Goal: Information Seeking & Learning: Find specific fact

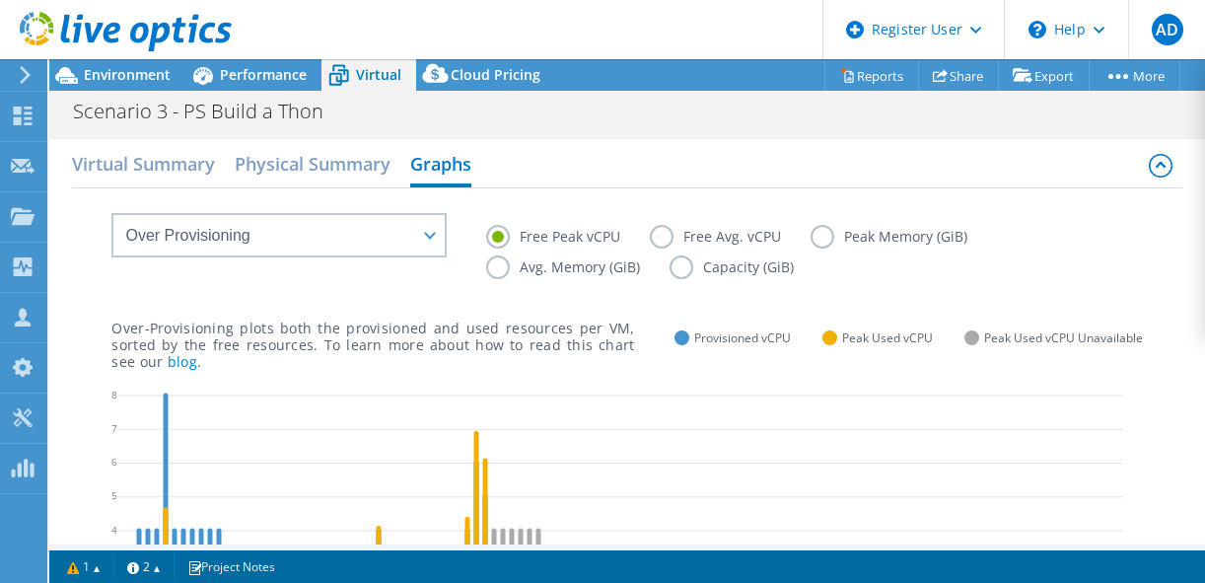
select select "Over Provisioning"
select select "USD"
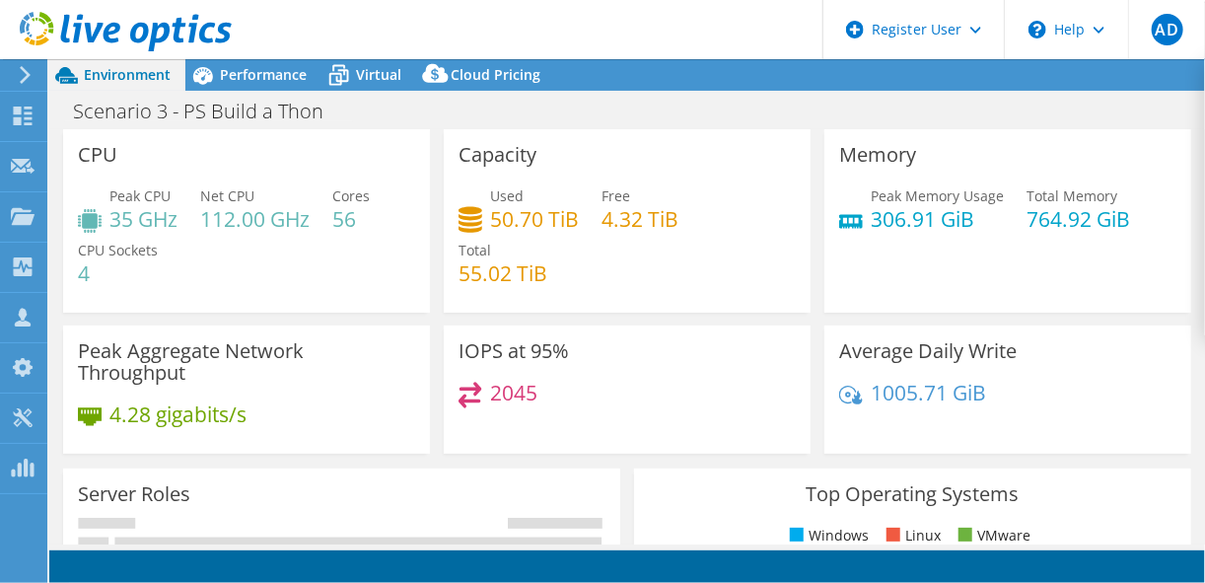
select select "USD"
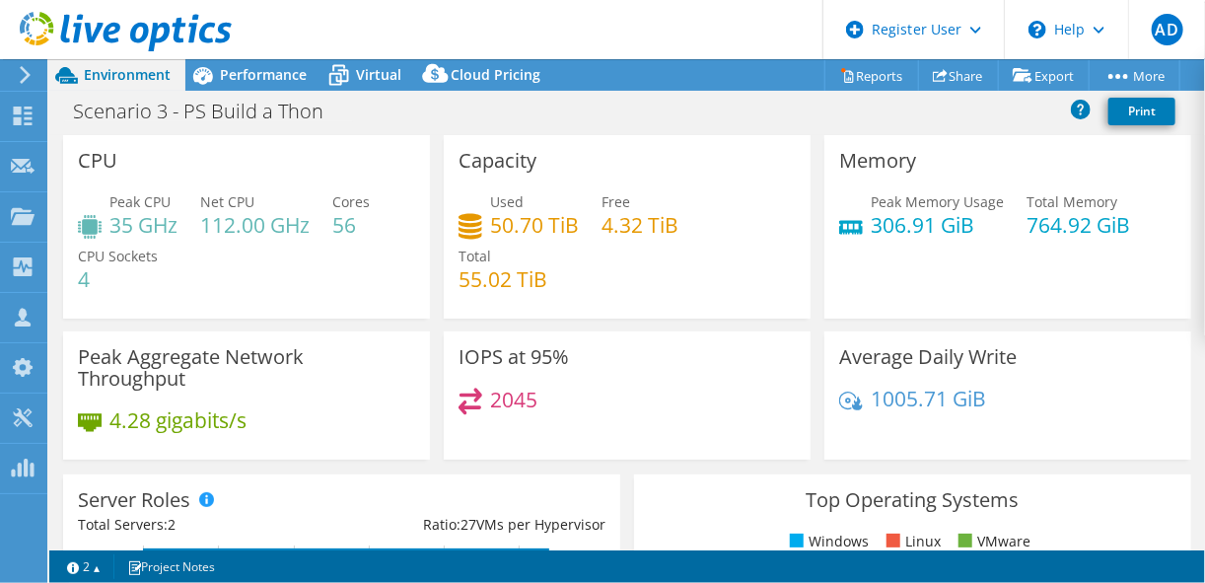
click at [31, 74] on icon at bounding box center [25, 75] width 15 height 18
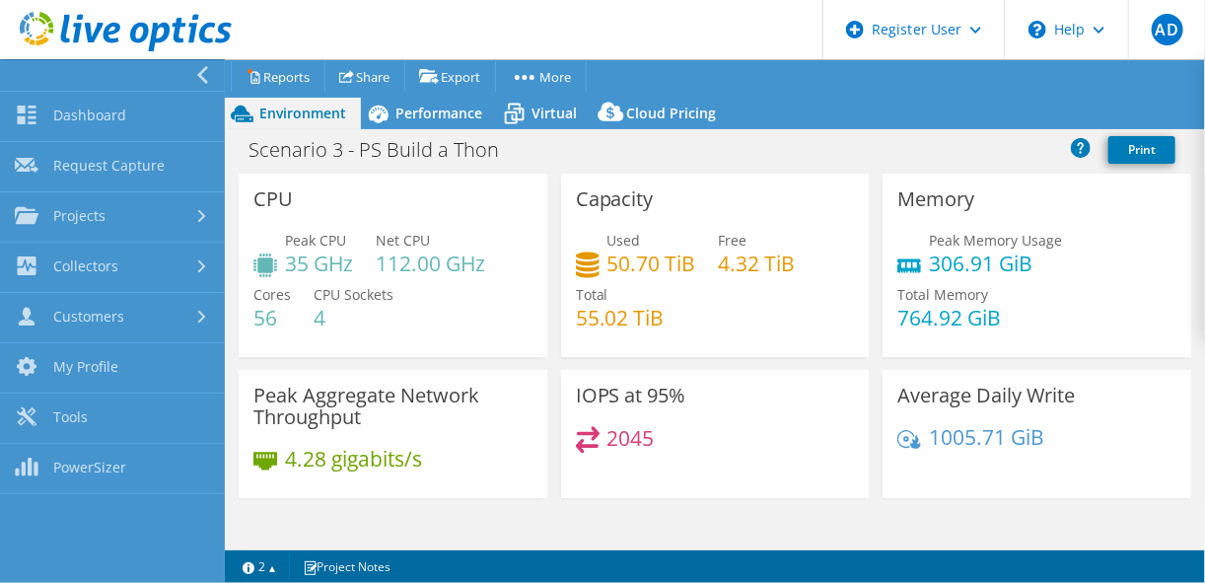
click at [203, 67] on icon at bounding box center [202, 75] width 15 height 18
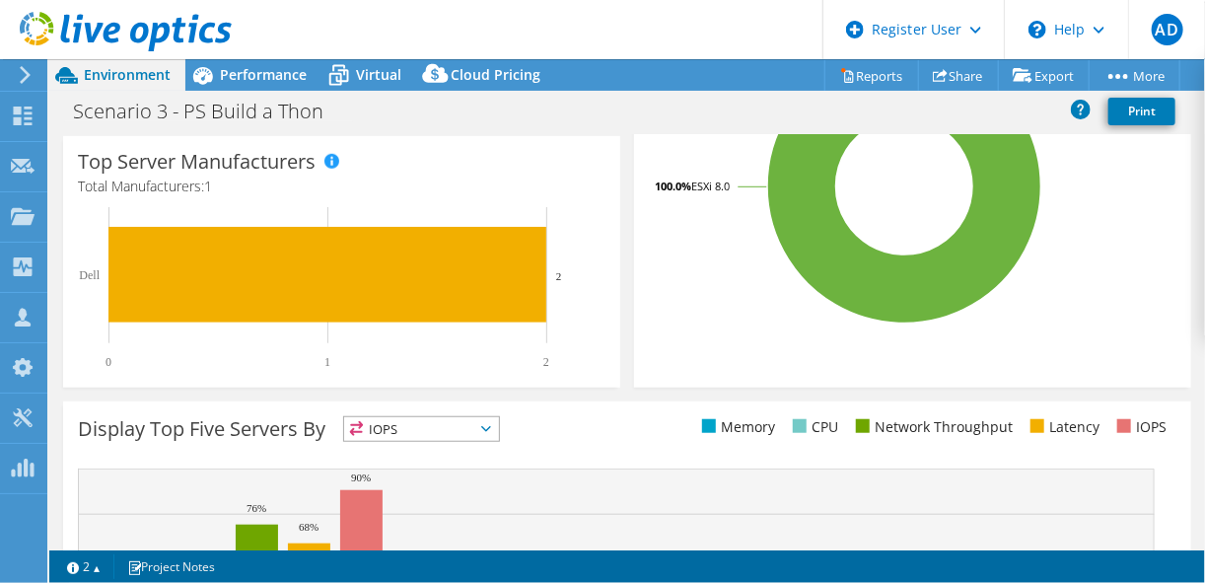
scroll to position [544, 0]
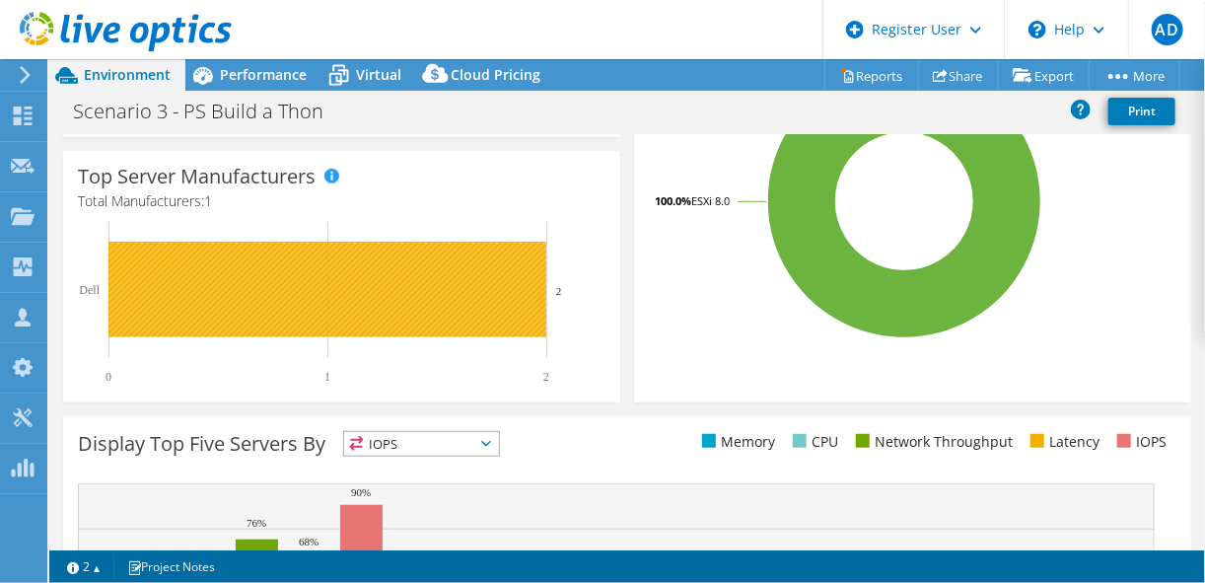
click at [379, 317] on rect at bounding box center [327, 290] width 438 height 96
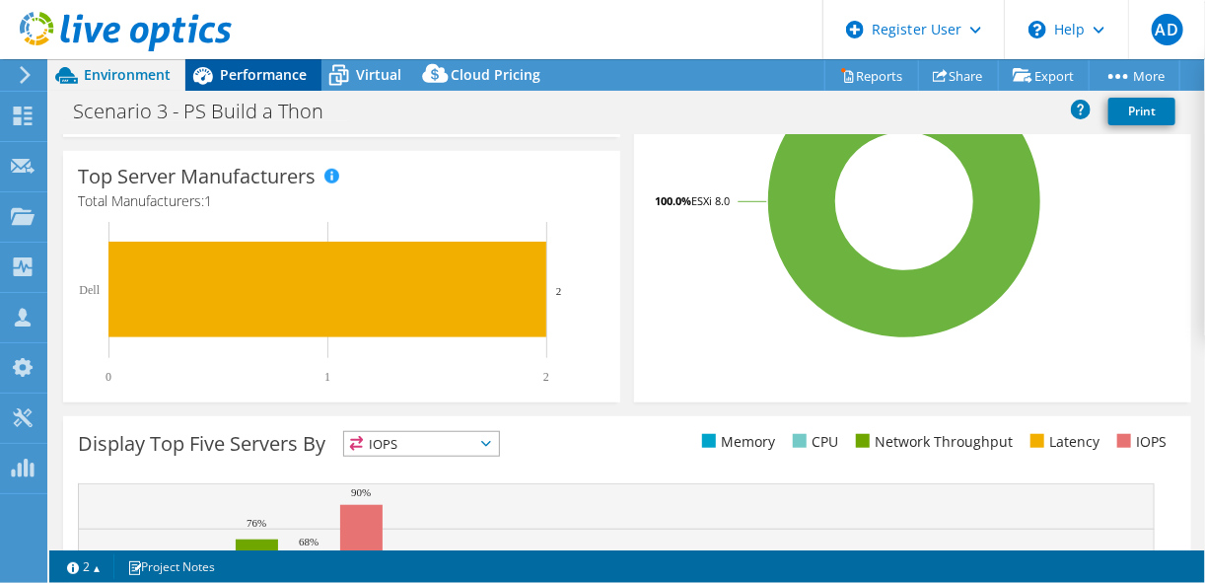
click at [312, 72] on div "Performance" at bounding box center [253, 75] width 136 height 32
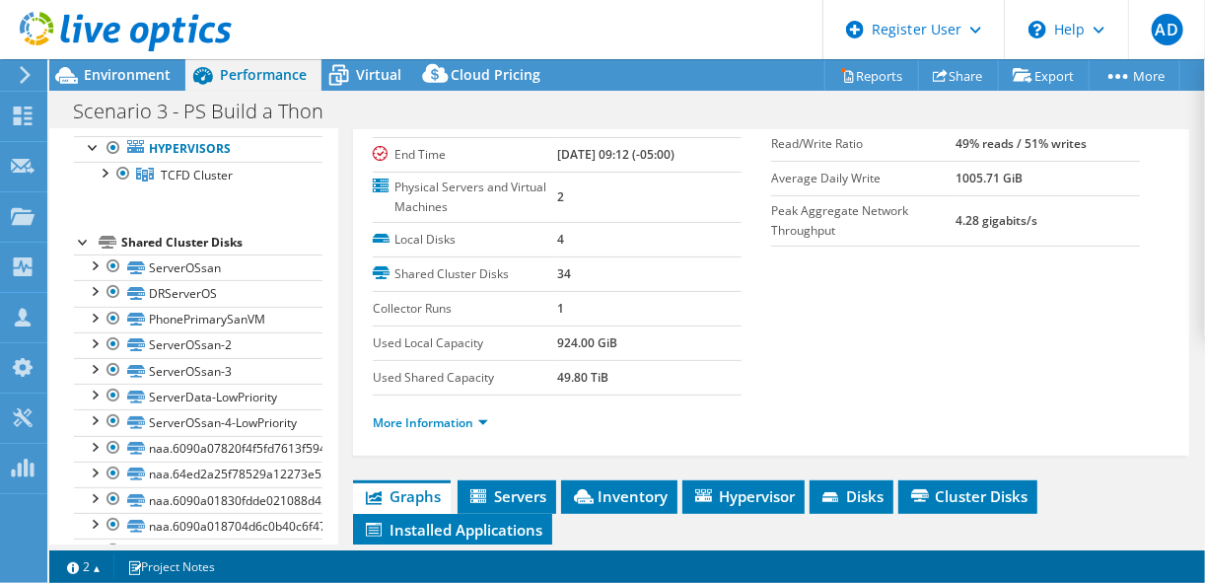
scroll to position [32, 0]
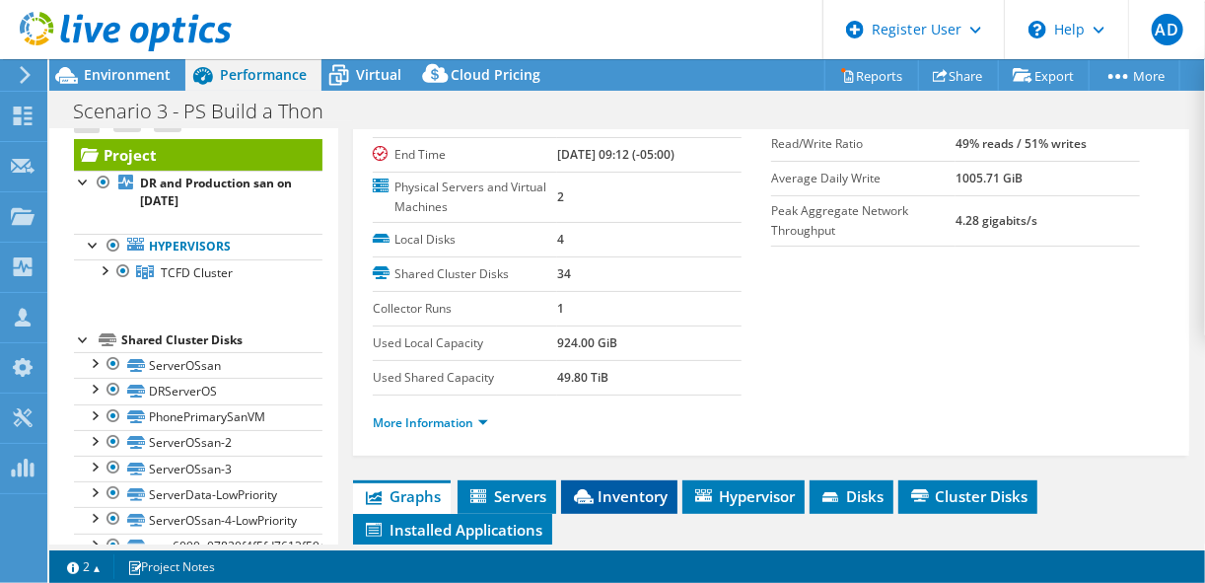
click at [643, 500] on li "Inventory" at bounding box center [619, 497] width 116 height 34
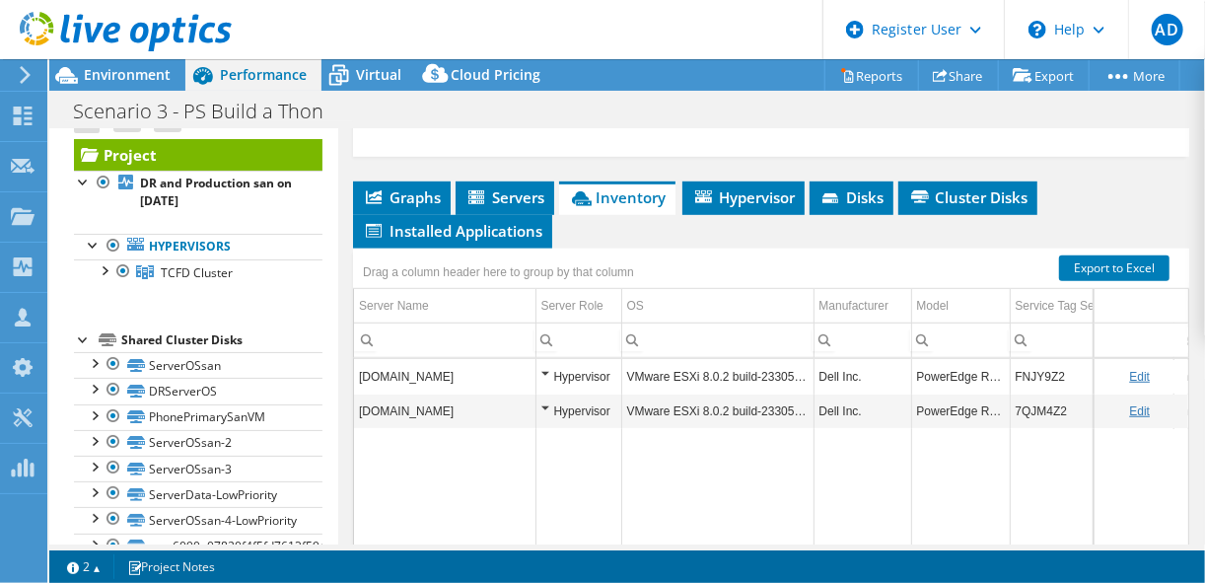
scroll to position [491, 0]
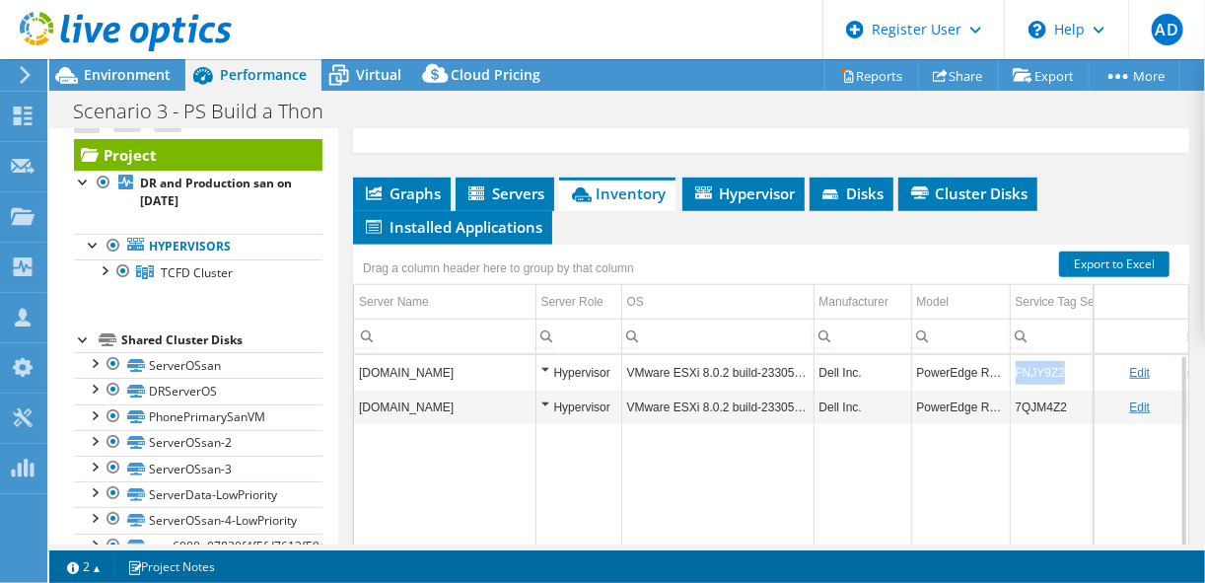
drag, startPoint x: 1064, startPoint y: 362, endPoint x: 1016, endPoint y: 361, distance: 47.3
click at [1016, 361] on td "FNJY9Z2" at bounding box center [1092, 372] width 164 height 35
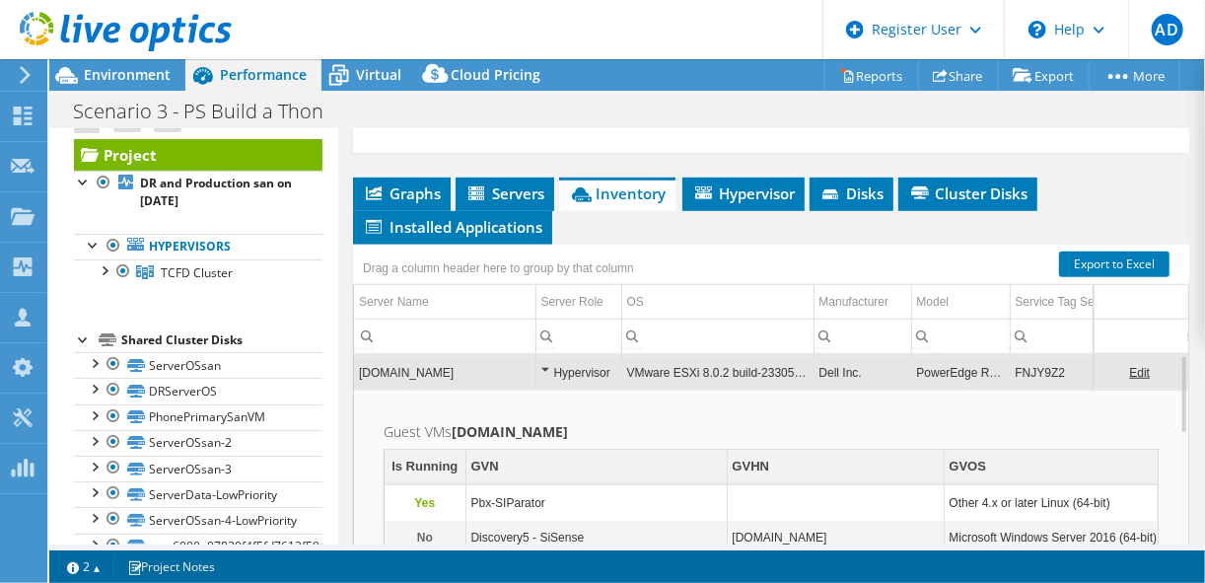
copy td "FNJY9Z2"
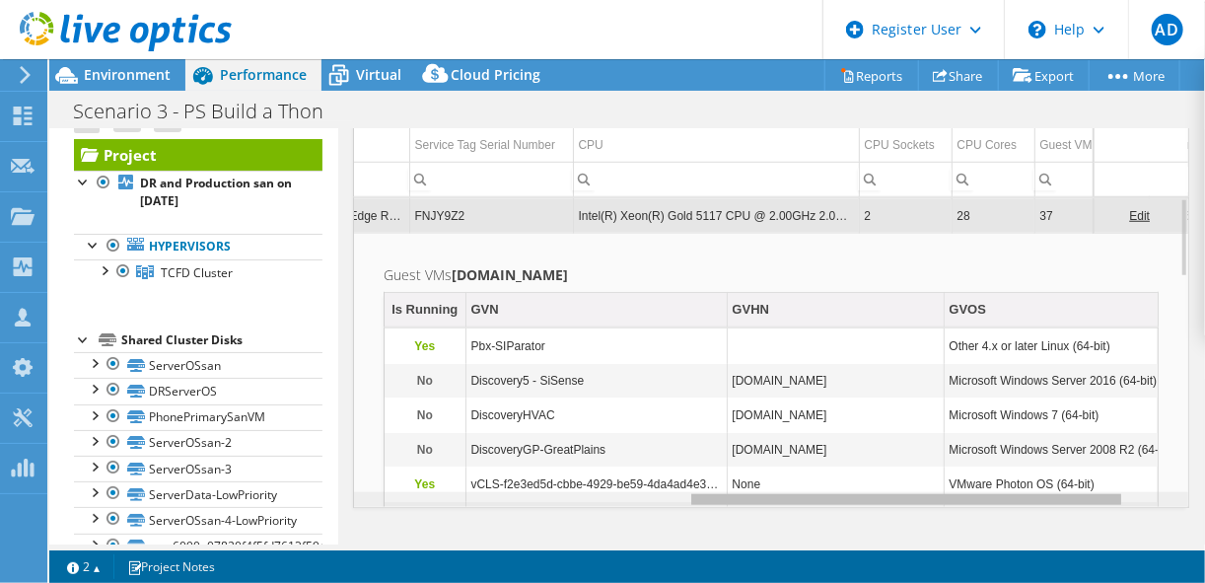
scroll to position [0, 643]
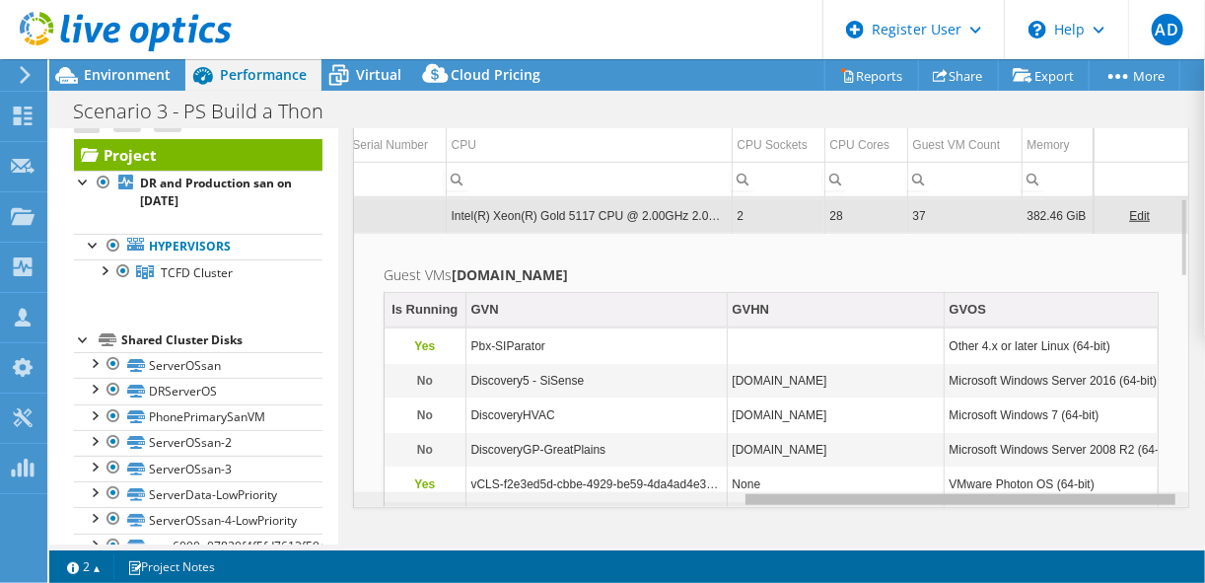
drag, startPoint x: 767, startPoint y: 493, endPoint x: 1204, endPoint y: 499, distance: 436.8
click at [1204, 499] on html "AD Dell User [PERSON_NAME] [PERSON_NAME][EMAIL_ADDRESS][PERSON_NAME][DOMAIN_NAM…" at bounding box center [602, 291] width 1205 height 583
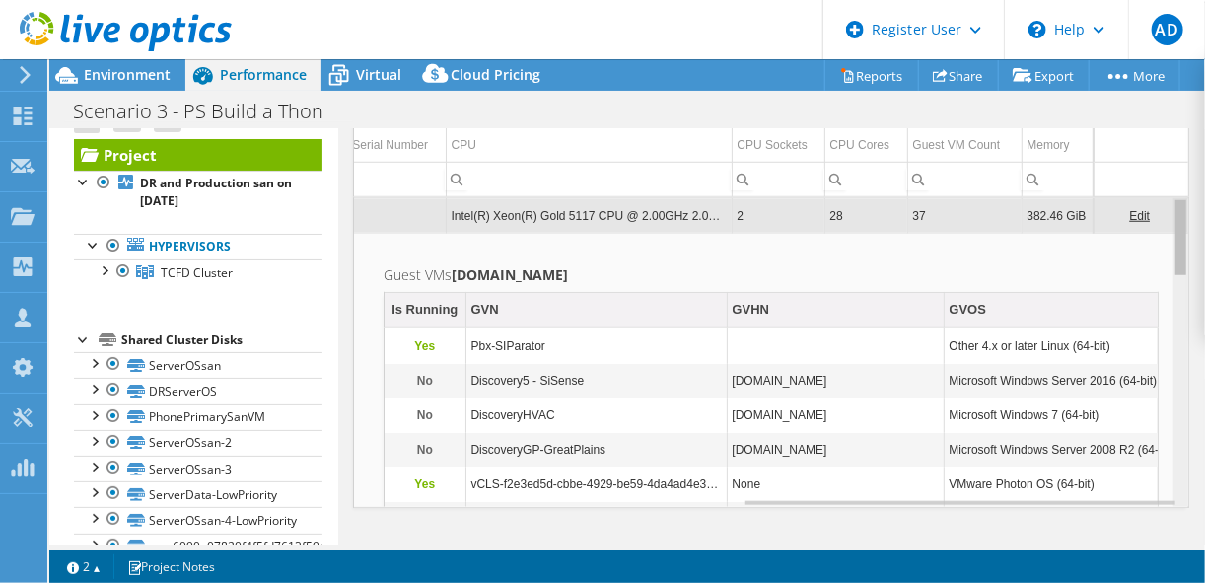
drag, startPoint x: 1174, startPoint y: 256, endPoint x: 1189, endPoint y: 228, distance: 32.2
click at [1189, 228] on body "AD Dell User [PERSON_NAME] [PERSON_NAME][EMAIL_ADDRESS][PERSON_NAME][DOMAIN_NAM…" at bounding box center [602, 291] width 1205 height 583
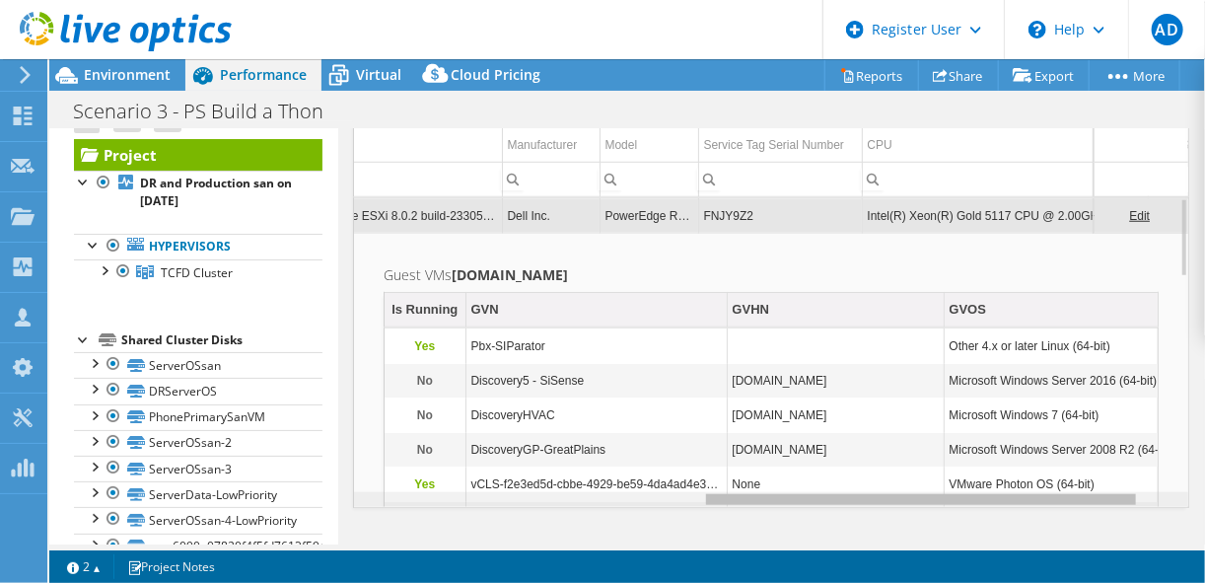
scroll to position [0, 669]
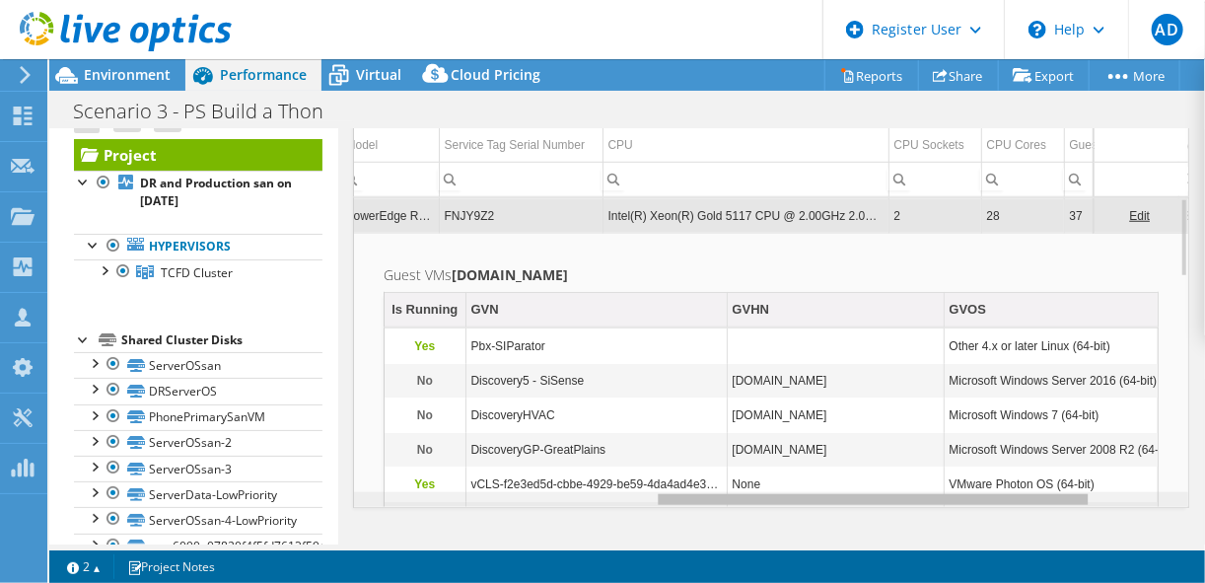
drag, startPoint x: 911, startPoint y: 491, endPoint x: 766, endPoint y: 465, distance: 147.2
click at [766, 465] on body "AD Dell User [PERSON_NAME] [PERSON_NAME][EMAIL_ADDRESS][PERSON_NAME][DOMAIN_NAM…" at bounding box center [602, 291] width 1205 height 583
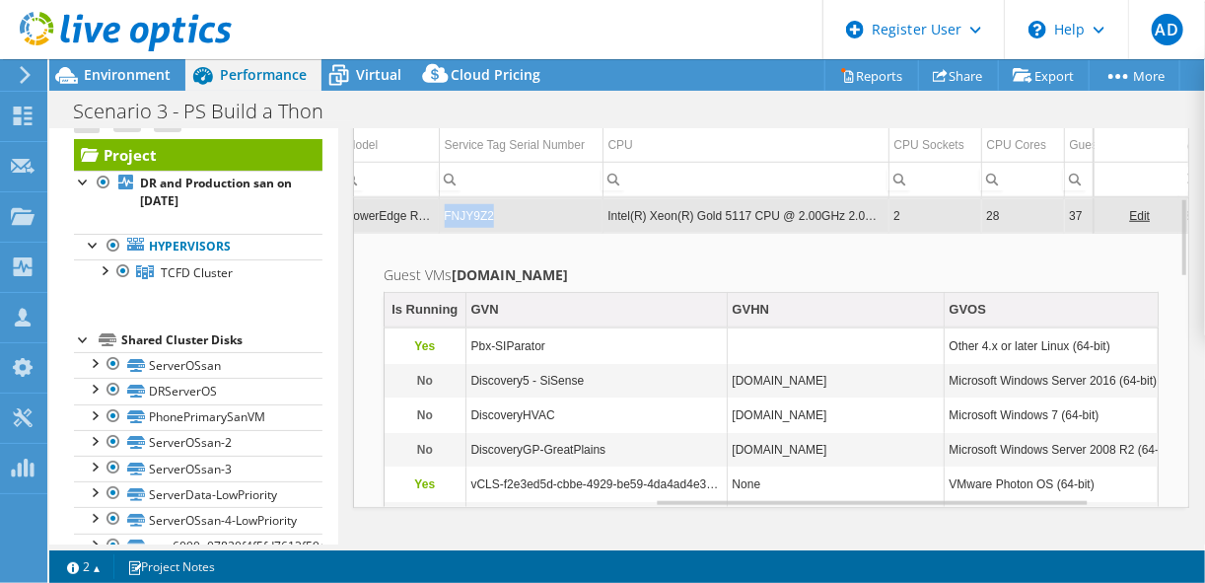
drag, startPoint x: 492, startPoint y: 212, endPoint x: 446, endPoint y: 211, distance: 46.3
click at [446, 211] on td "FNJY9Z2" at bounding box center [521, 215] width 164 height 35
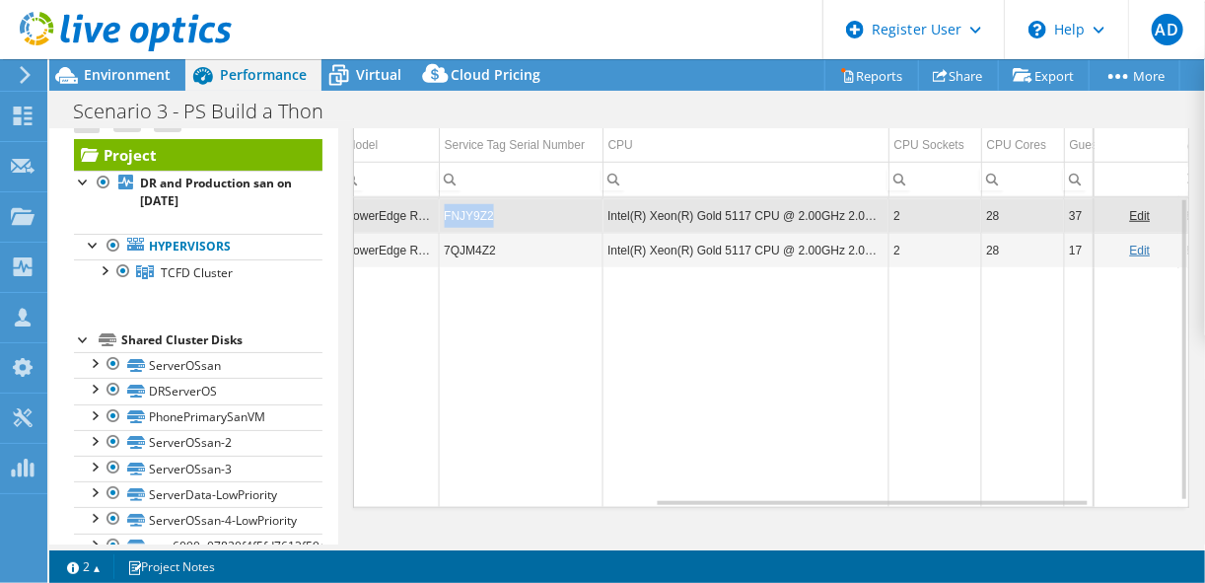
copy tr "FNJY9Z2"
drag, startPoint x: 489, startPoint y: 208, endPoint x: 432, endPoint y: 197, distance: 58.2
click at [432, 198] on tr "[DOMAIN_NAME] Hypervisor VMware ESXi 8.0.2 build-23305546 Dell Inc. PowerEdge R…" at bounding box center [564, 215] width 1562 height 35
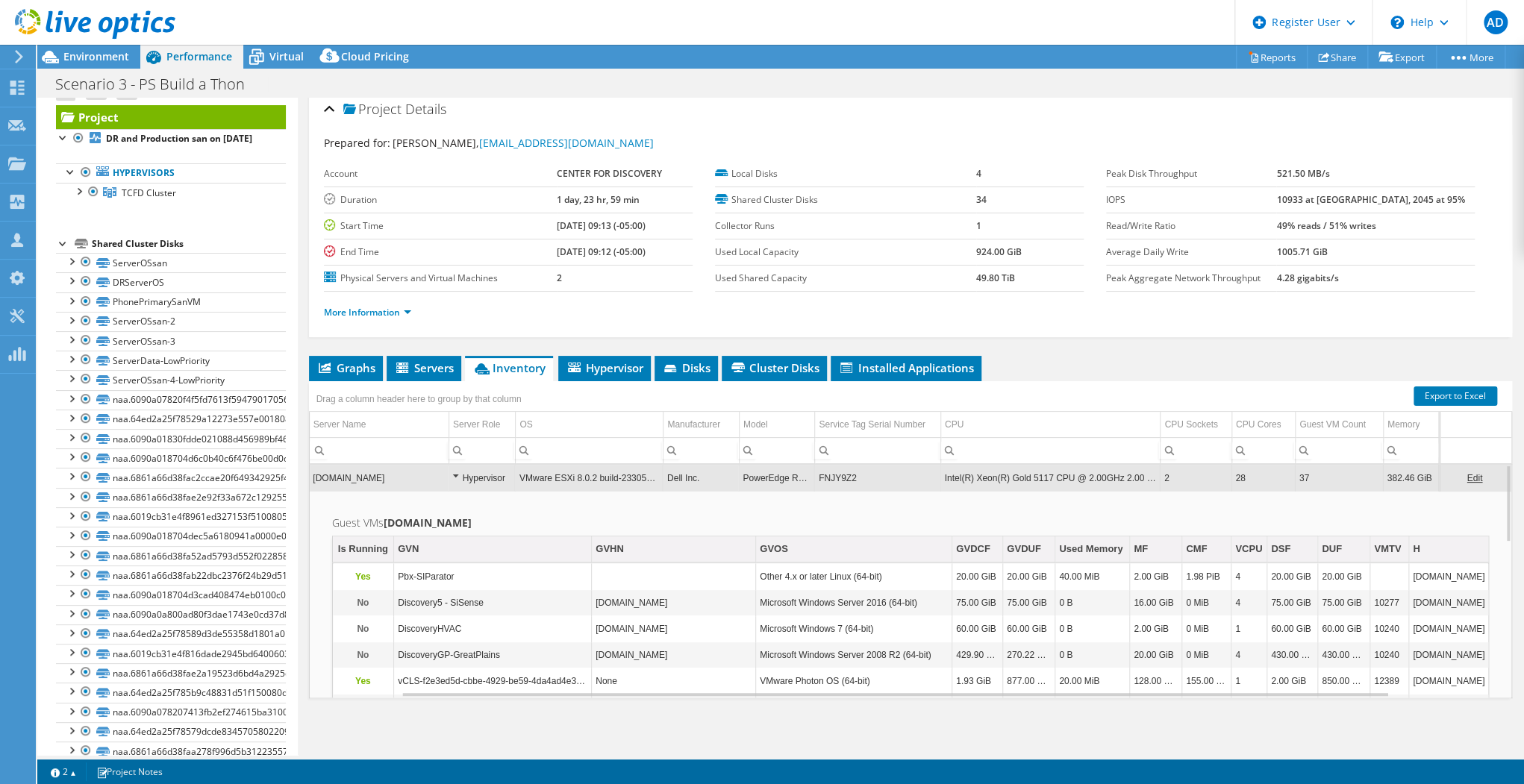
scroll to position [0, 0]
